Goal: Check status: Check status

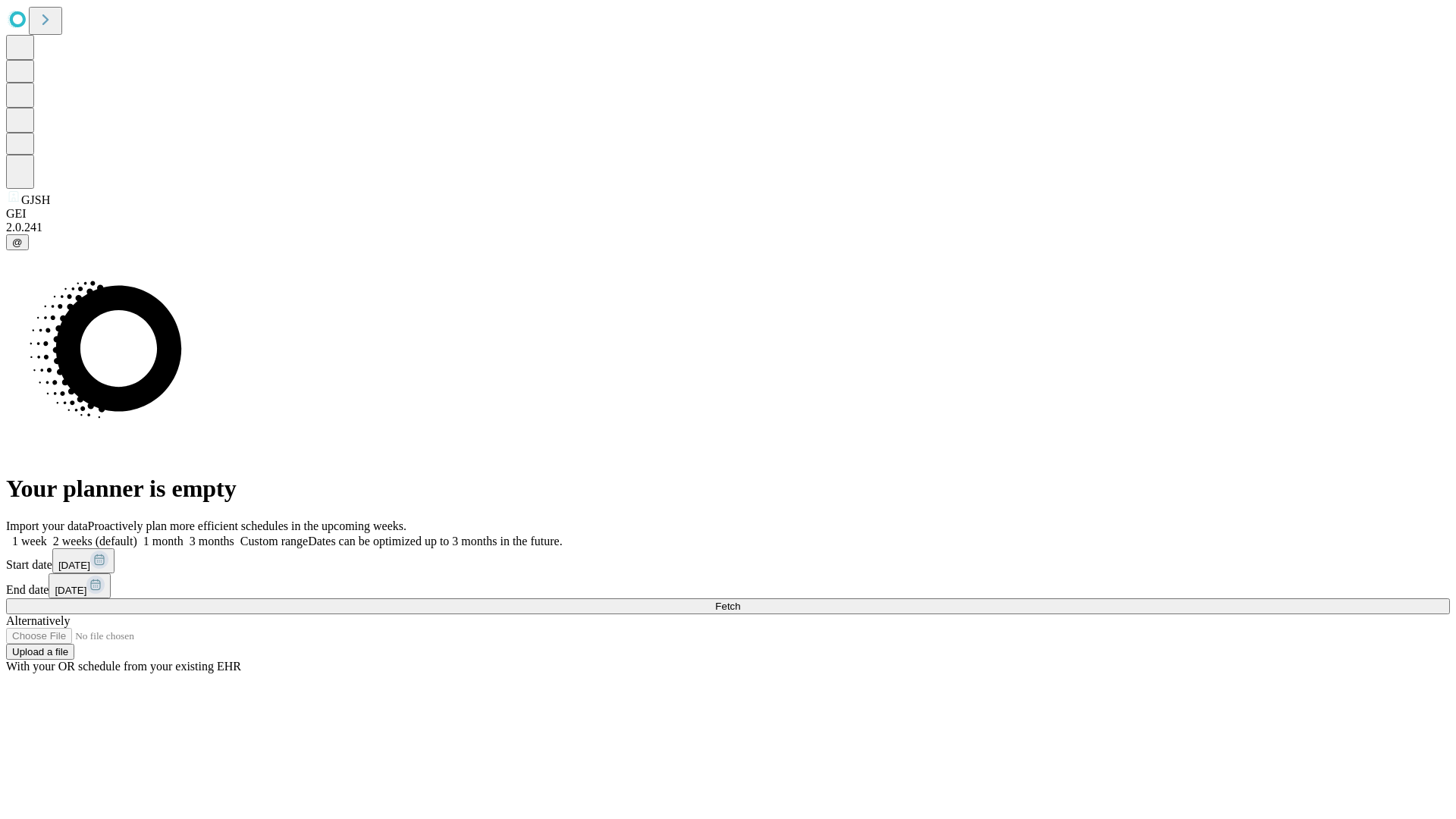
click at [741, 601] on span "Fetch" at bounding box center [728, 607] width 25 height 11
